Goal: Task Accomplishment & Management: Use online tool/utility

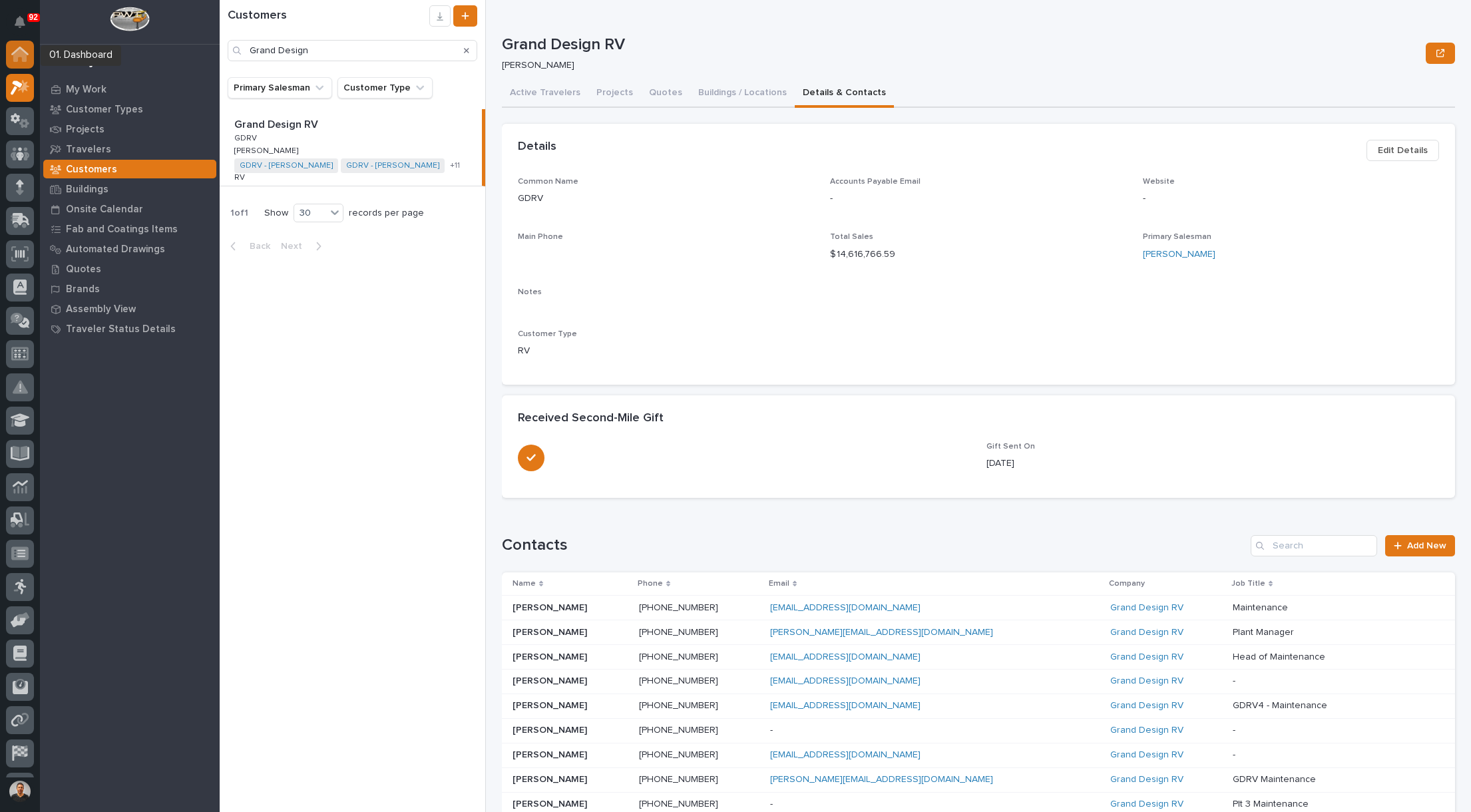
click at [17, 57] on icon at bounding box center [20, 55] width 14 height 14
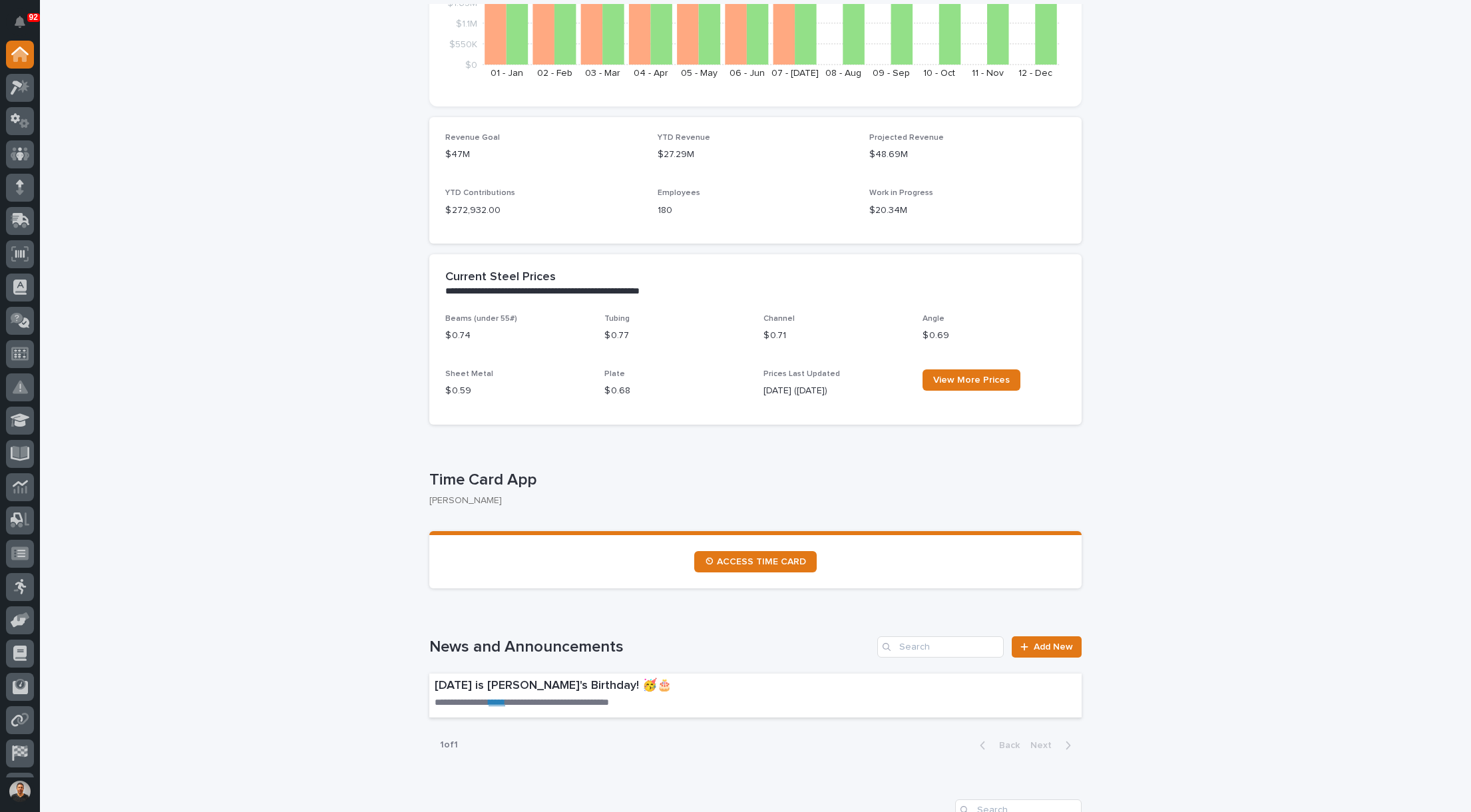
scroll to position [466, 0]
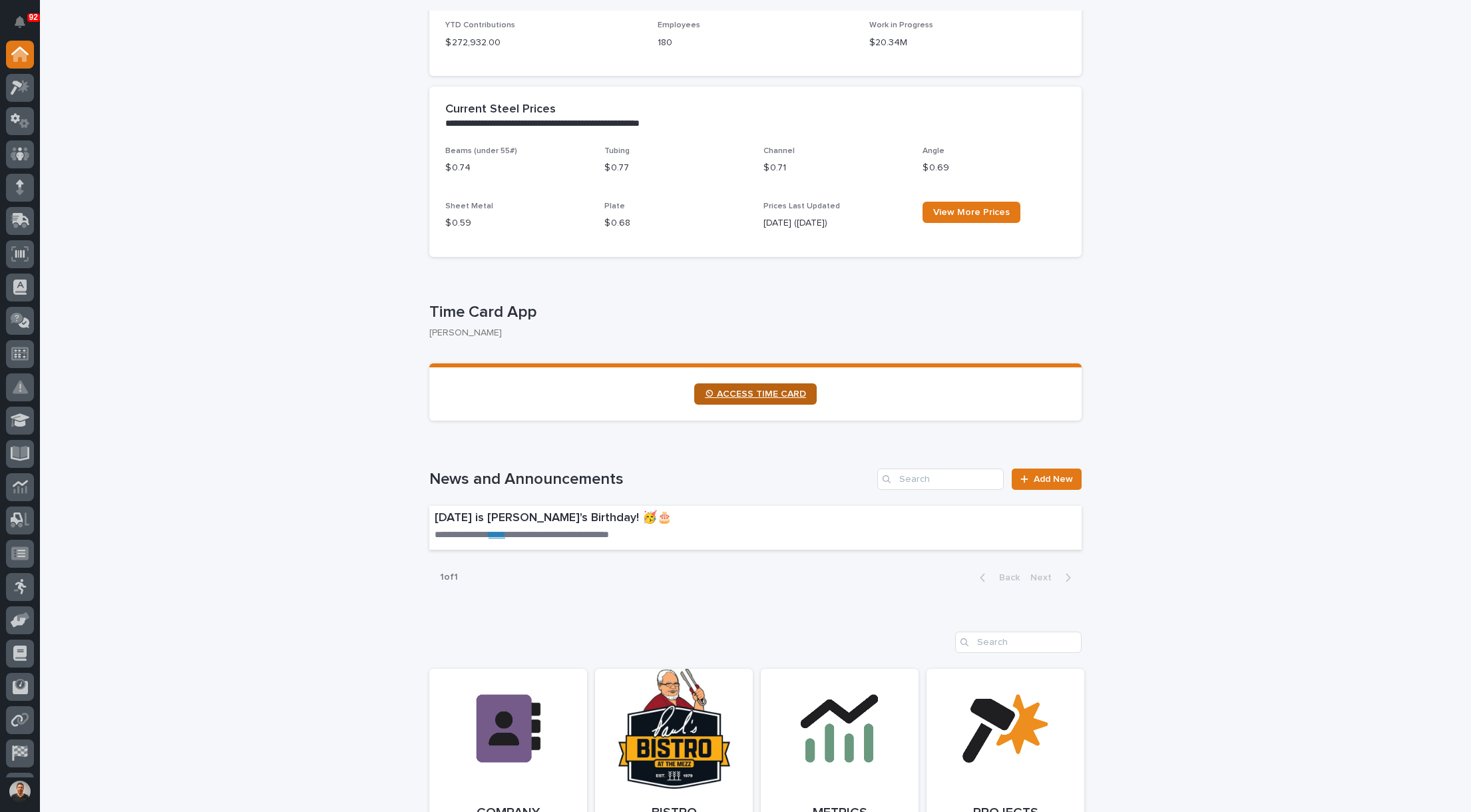
click at [747, 393] on span "⏲ ACCESS TIME CARD" at bounding box center [756, 394] width 101 height 9
